Goal: Find specific page/section: Find specific page/section

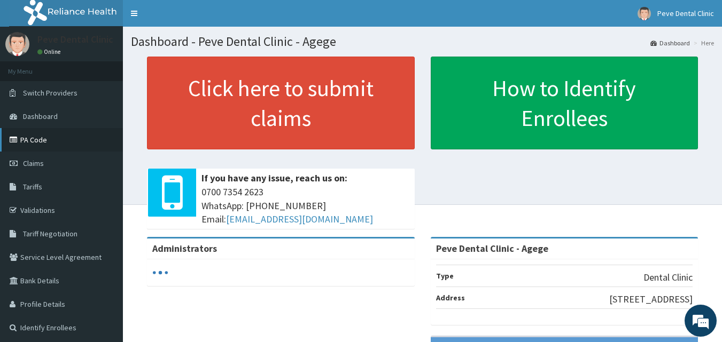
click at [38, 142] on link "PA Code" at bounding box center [61, 140] width 123 height 24
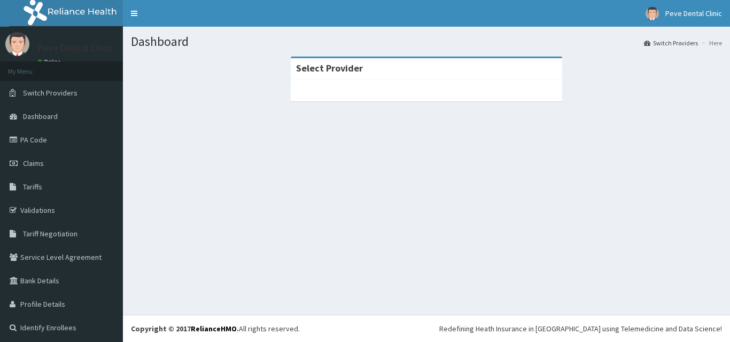
click at [351, 85] on div at bounding box center [426, 90] width 271 height 21
click at [362, 88] on div at bounding box center [426, 90] width 271 height 21
click at [411, 87] on div at bounding box center [426, 90] width 271 height 21
click at [71, 135] on link "PA Code" at bounding box center [61, 140] width 123 height 24
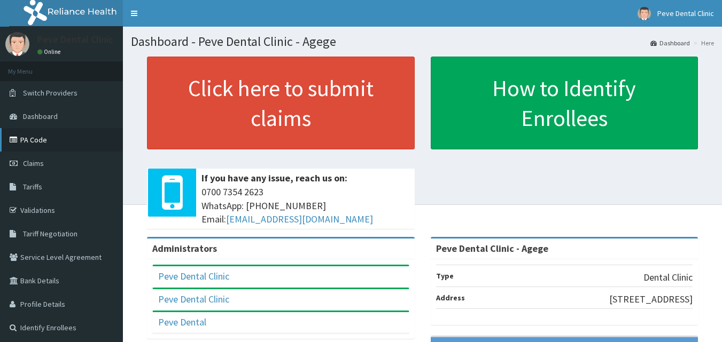
click at [56, 140] on link "PA Code" at bounding box center [61, 140] width 123 height 24
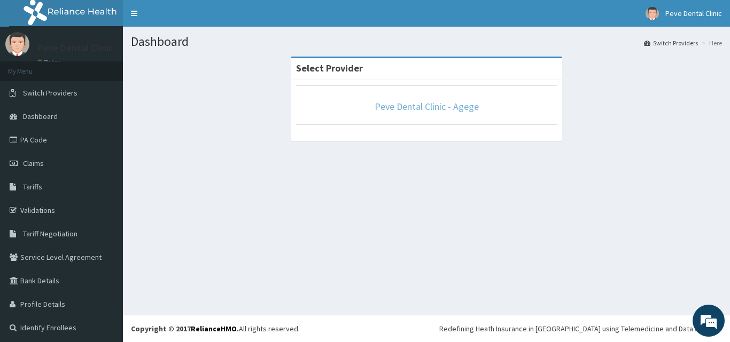
click at [394, 106] on link "Peve Dental Clinic - Agege" at bounding box center [426, 106] width 104 height 12
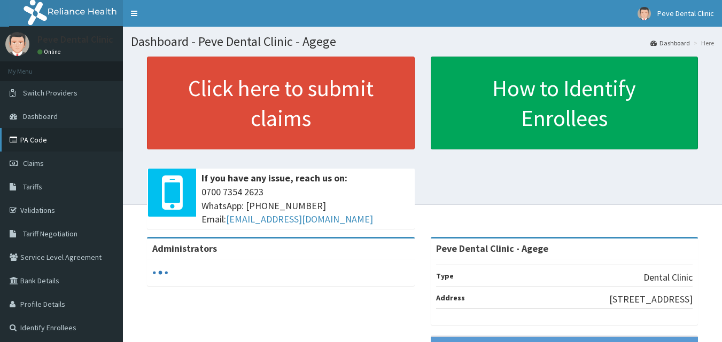
click at [26, 137] on link "PA Code" at bounding box center [61, 140] width 123 height 24
